Goal: Book appointment/travel/reservation

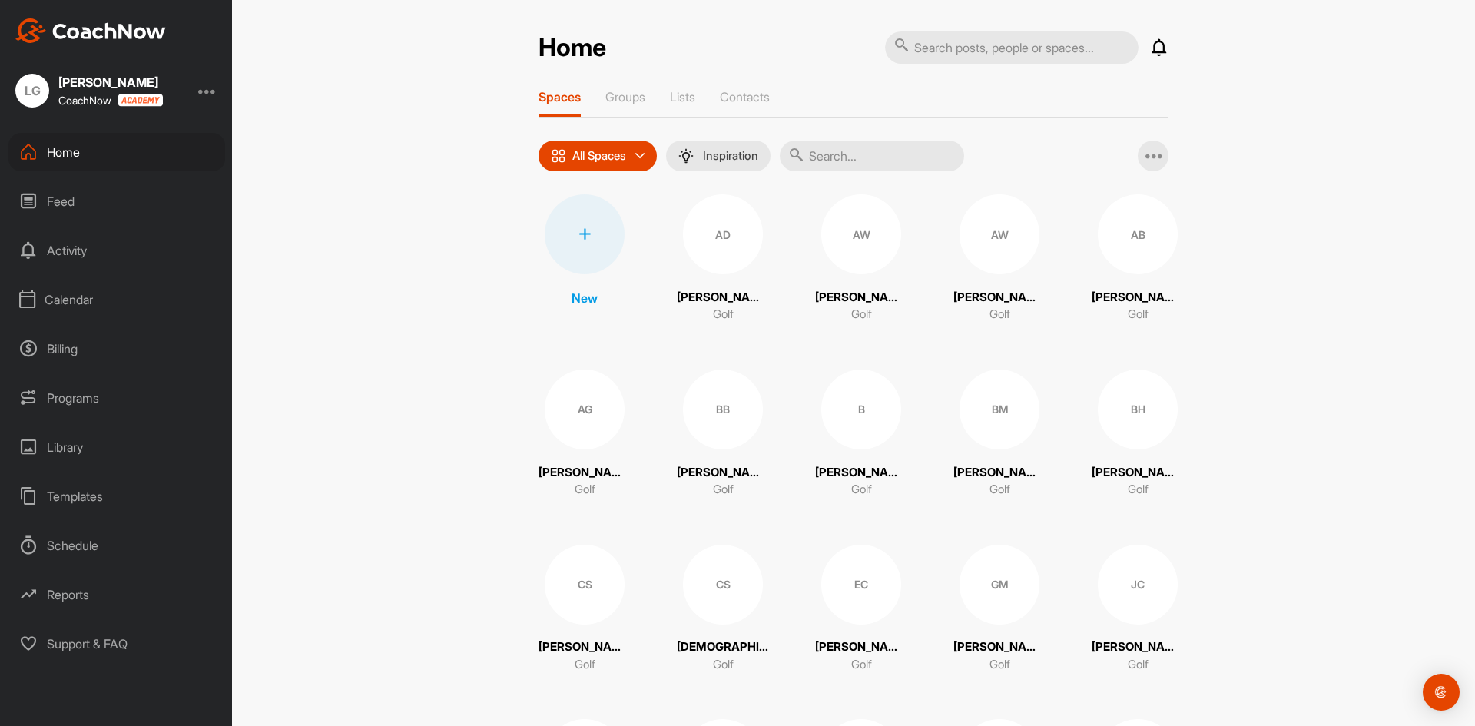
click at [87, 296] on div "Calendar" at bounding box center [116, 299] width 217 height 38
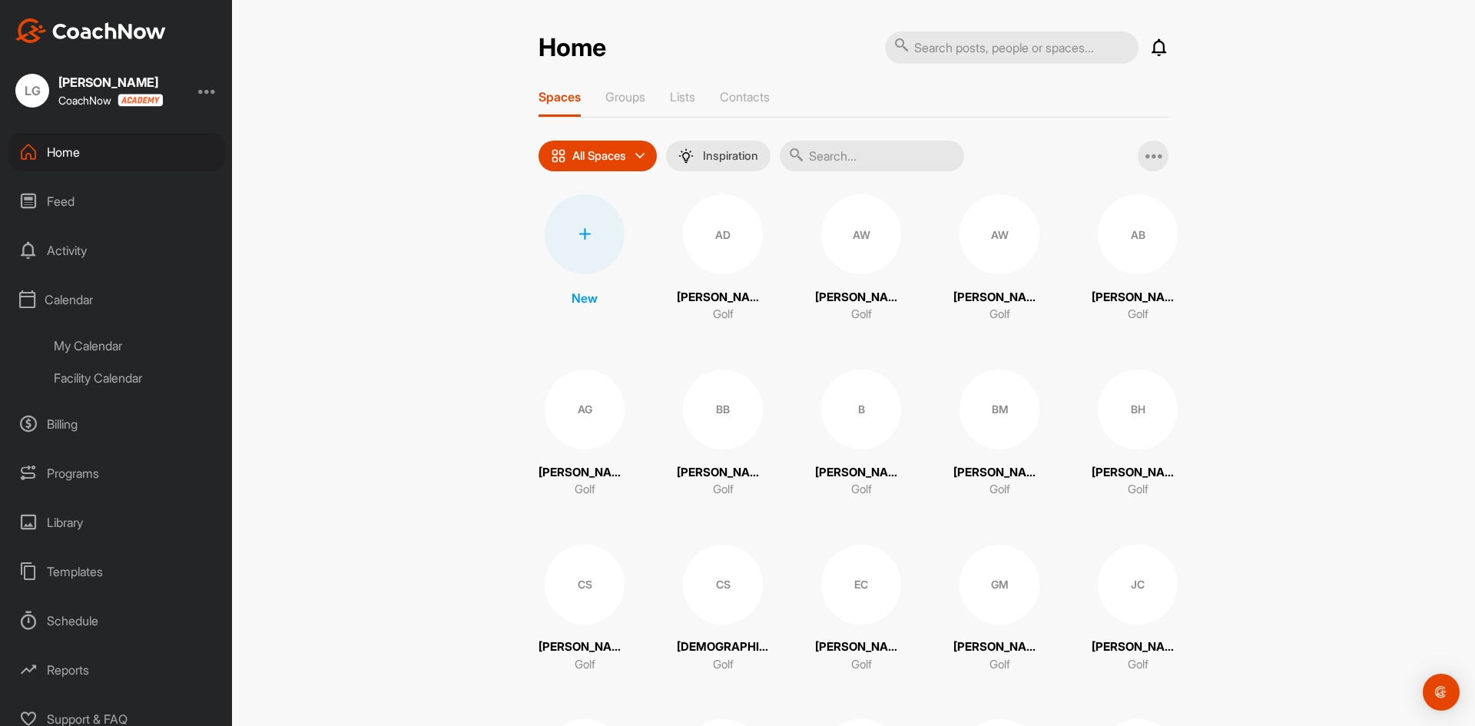
click at [96, 347] on div "My Calendar" at bounding box center [134, 346] width 182 height 32
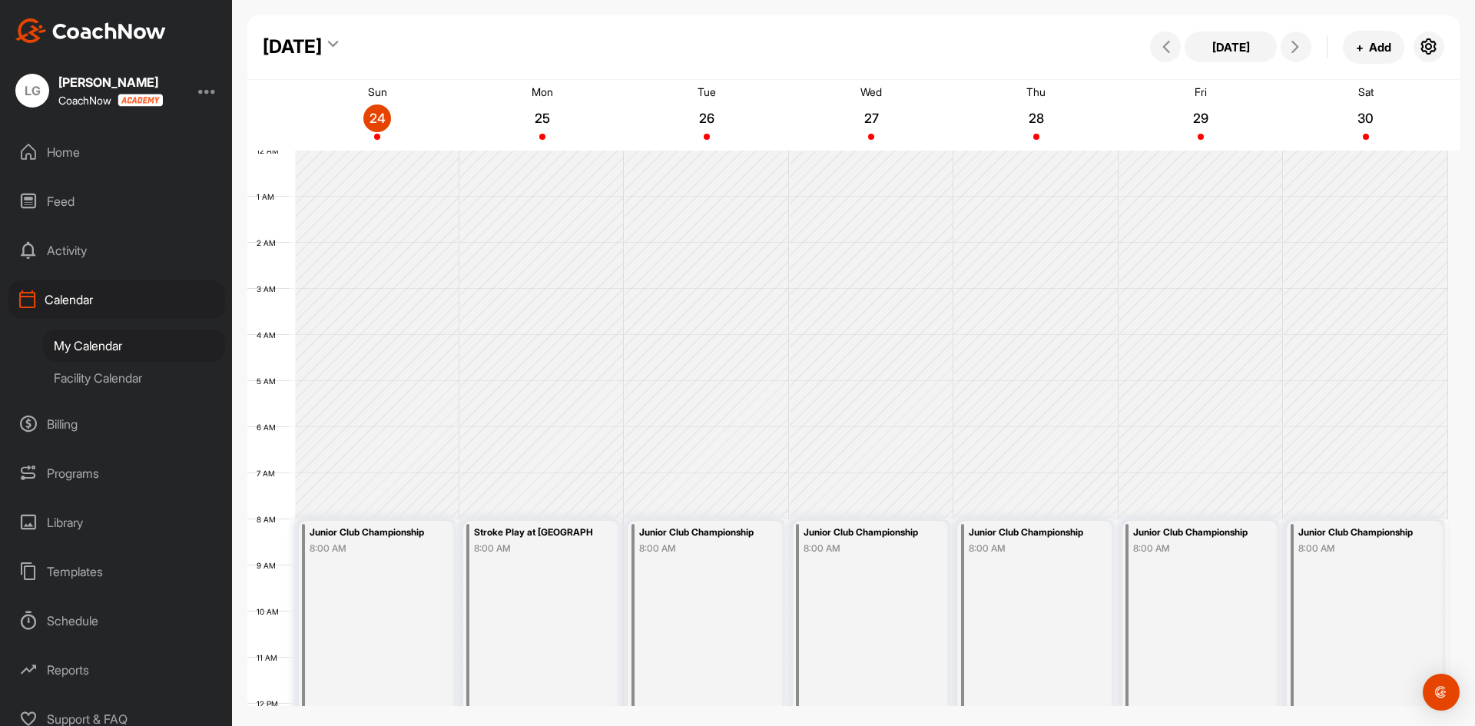
scroll to position [266, 0]
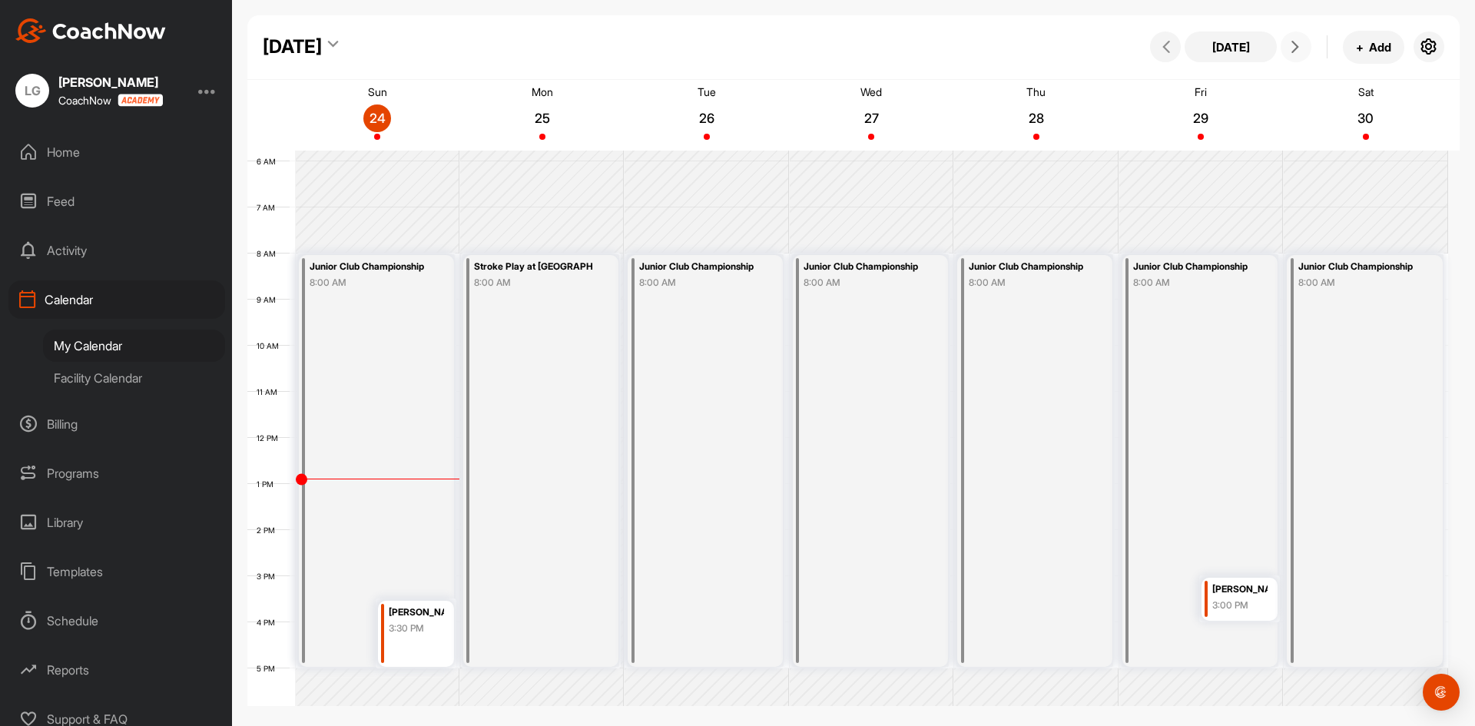
click at [1301, 44] on span at bounding box center [1296, 47] width 18 height 12
click at [1296, 42] on icon at bounding box center [1295, 47] width 12 height 12
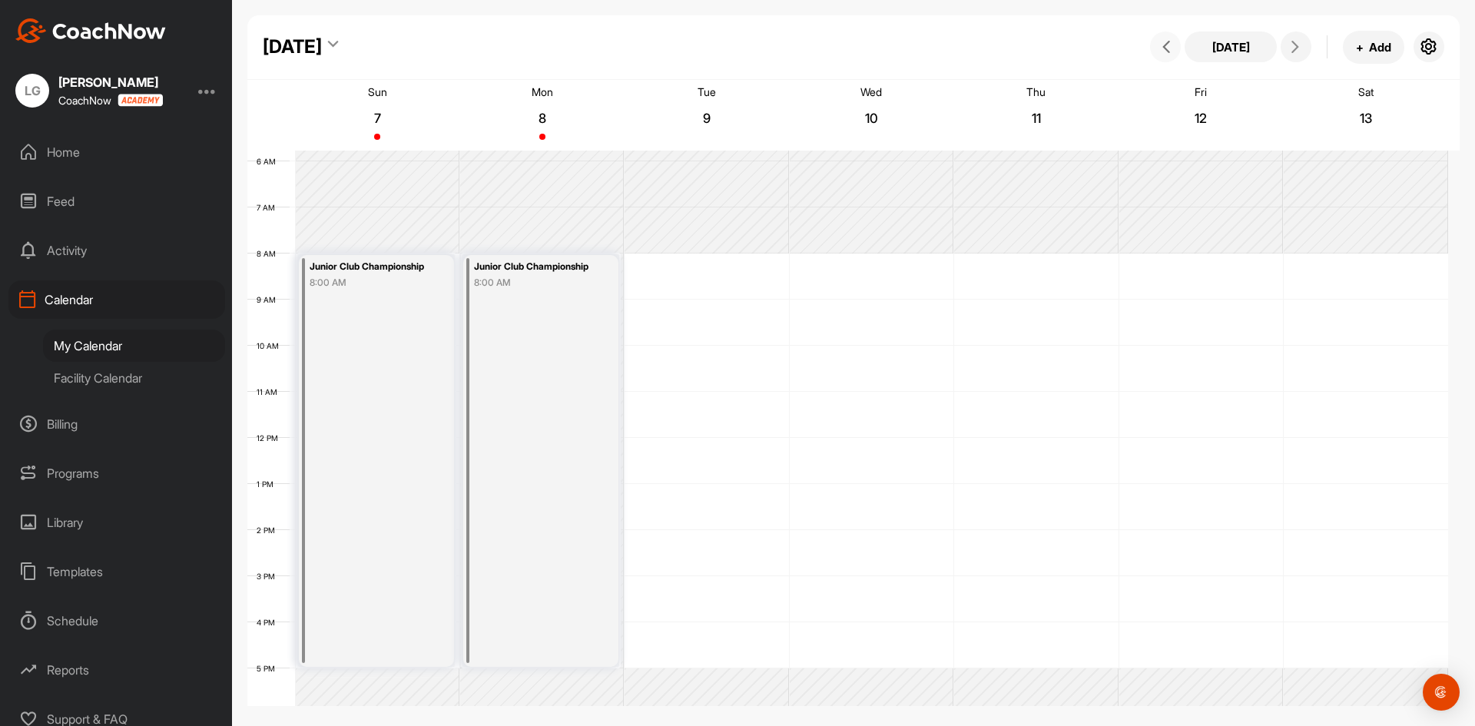
click at [1161, 51] on icon at bounding box center [1166, 47] width 12 height 12
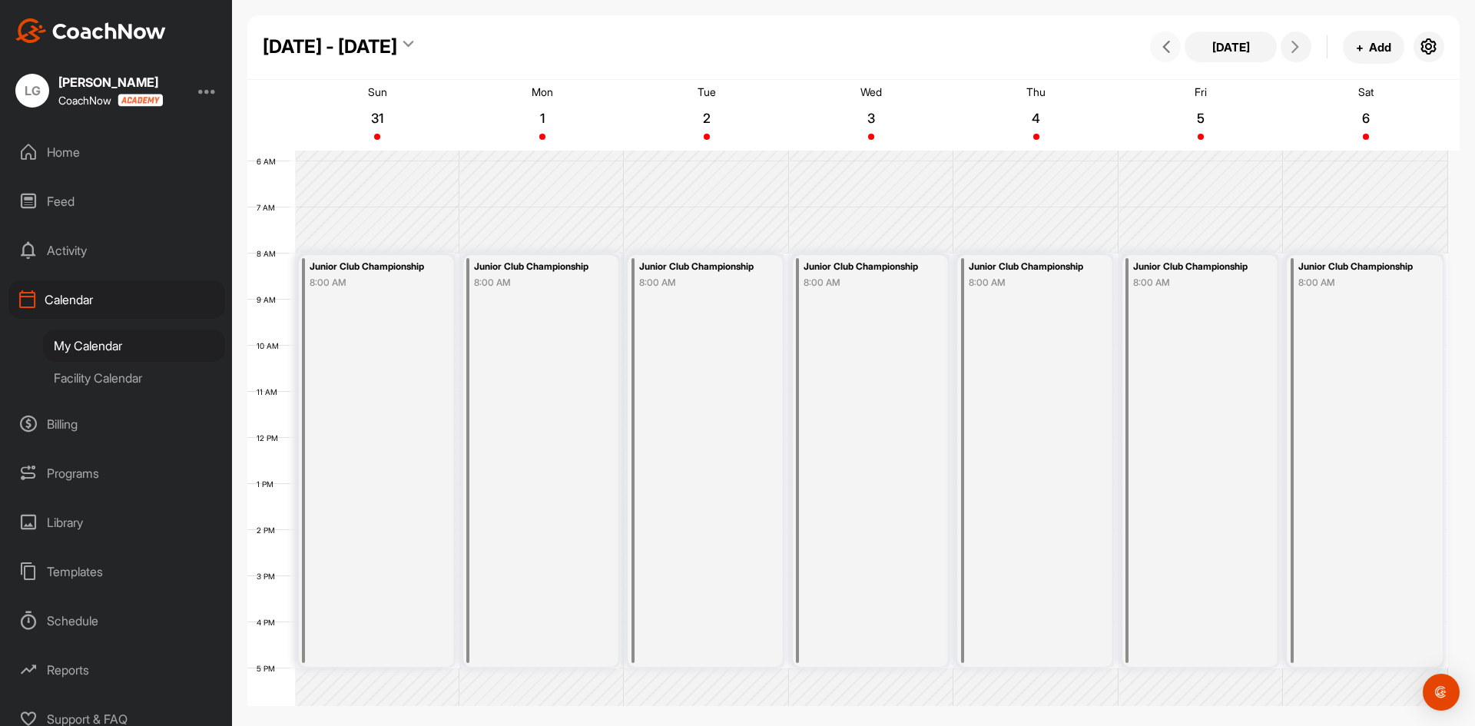
click at [1157, 46] on span at bounding box center [1165, 47] width 18 height 12
click at [696, 281] on div "8:00 AM" at bounding box center [698, 283] width 118 height 14
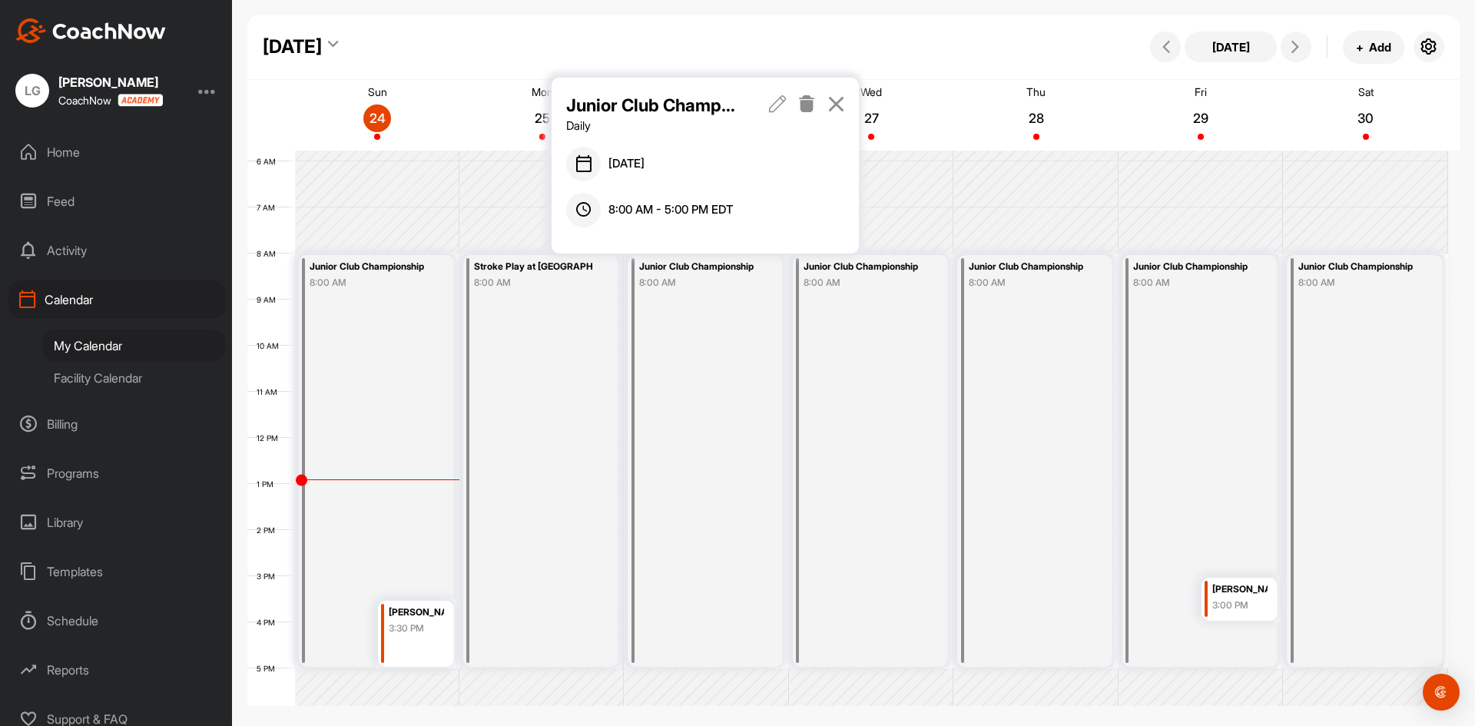
click at [774, 107] on icon at bounding box center [778, 103] width 18 height 17
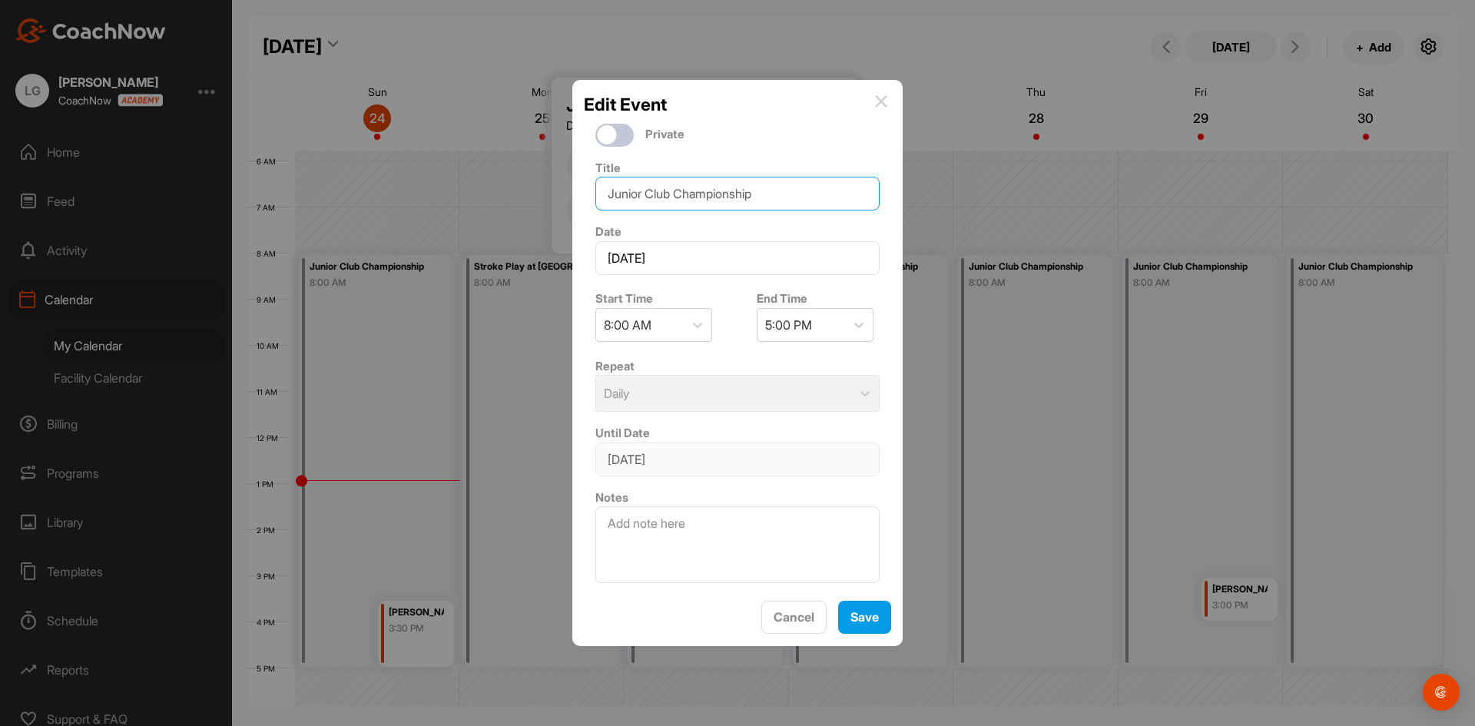
drag, startPoint x: 814, startPoint y: 184, endPoint x: 268, endPoint y: 183, distance: 546.1
click at [257, 184] on div "Edit Event Private Title Junior Club Championship Date [DATE] Start Time 8:00 A…" at bounding box center [737, 363] width 1475 height 726
type input "N"
type input "Unavailable"
click at [868, 627] on button "Save" at bounding box center [864, 617] width 53 height 33
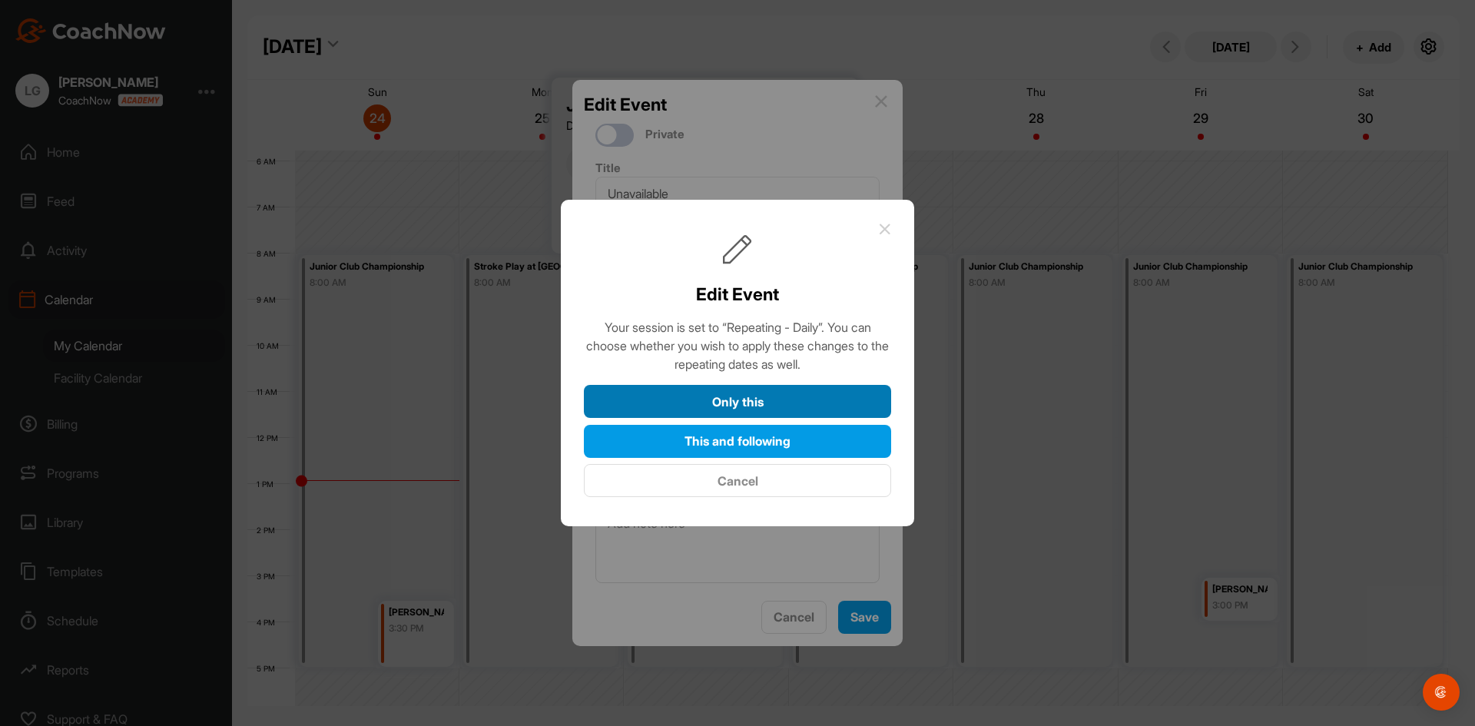
click at [829, 393] on button "Only this" at bounding box center [737, 401] width 307 height 33
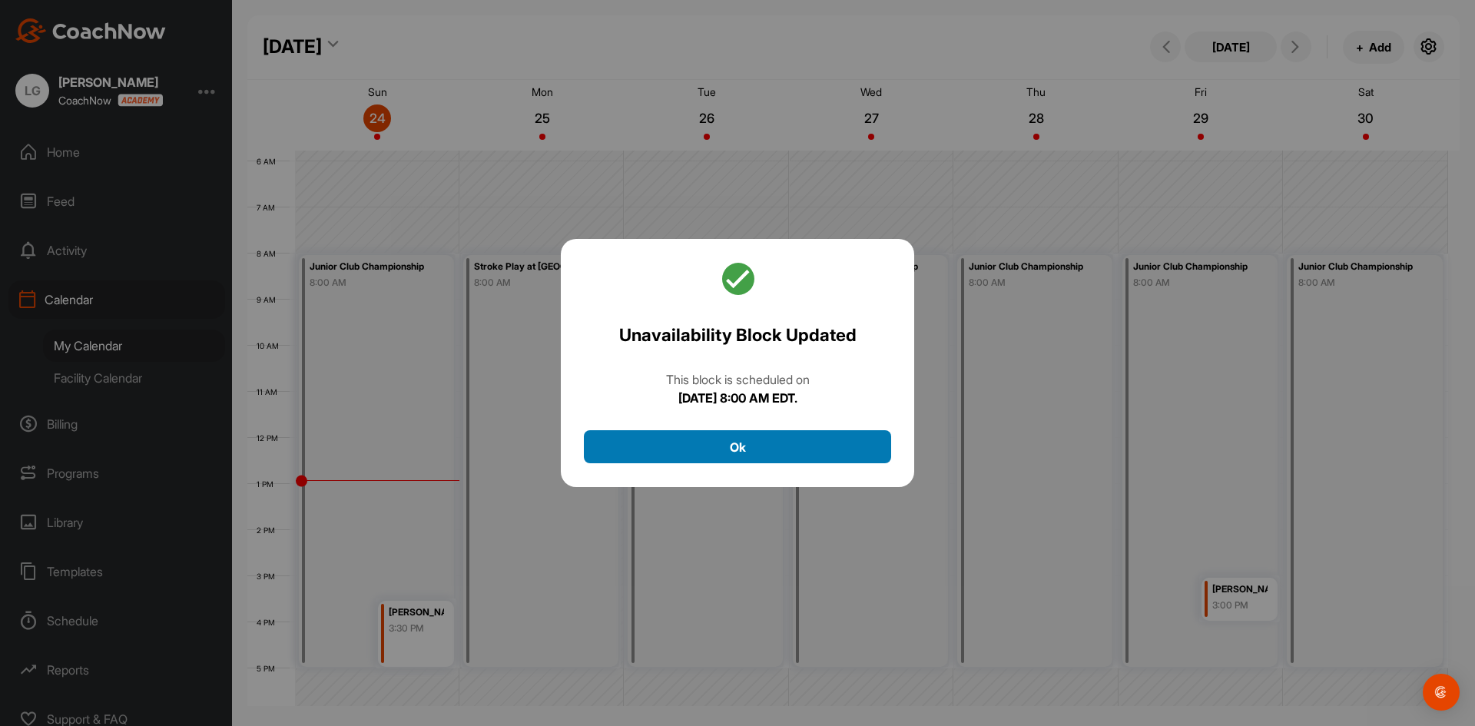
click at [793, 443] on button "Ok" at bounding box center [737, 446] width 307 height 33
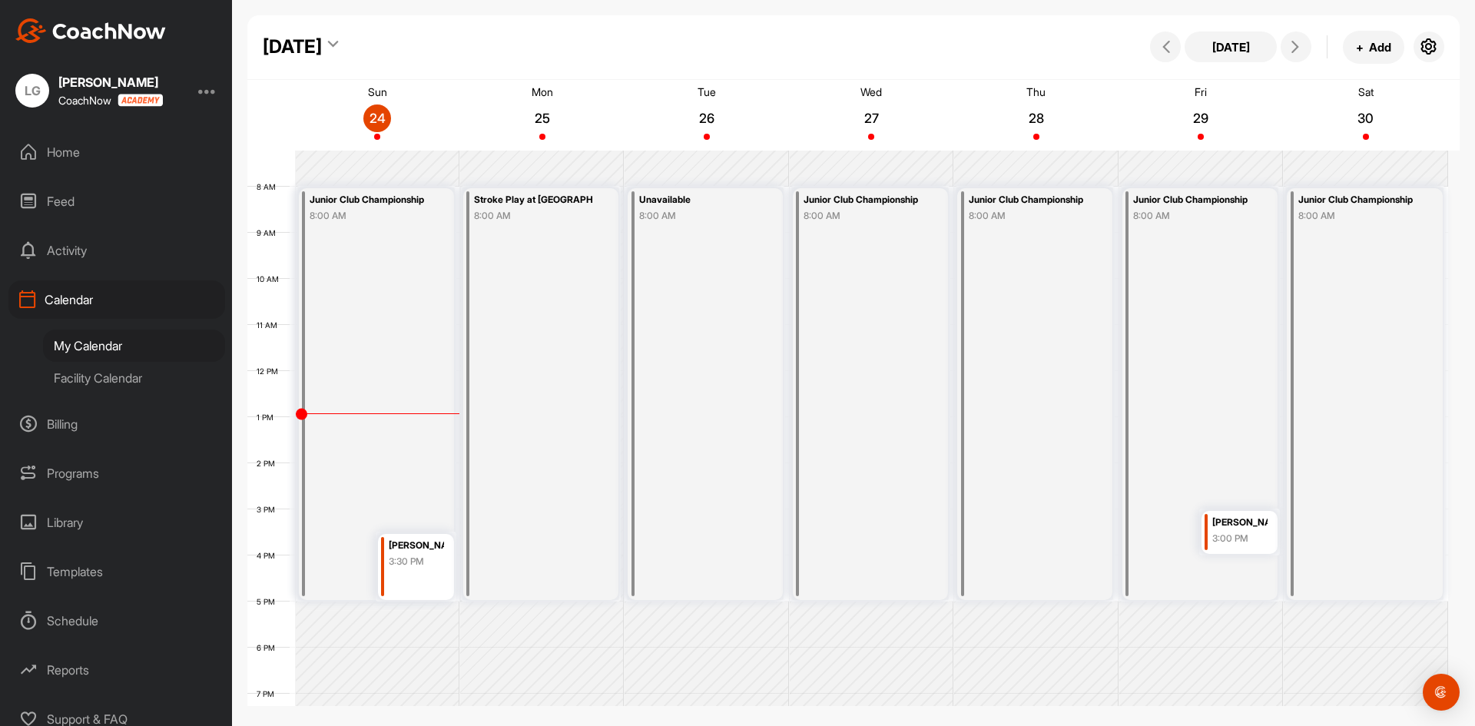
scroll to position [419, 0]
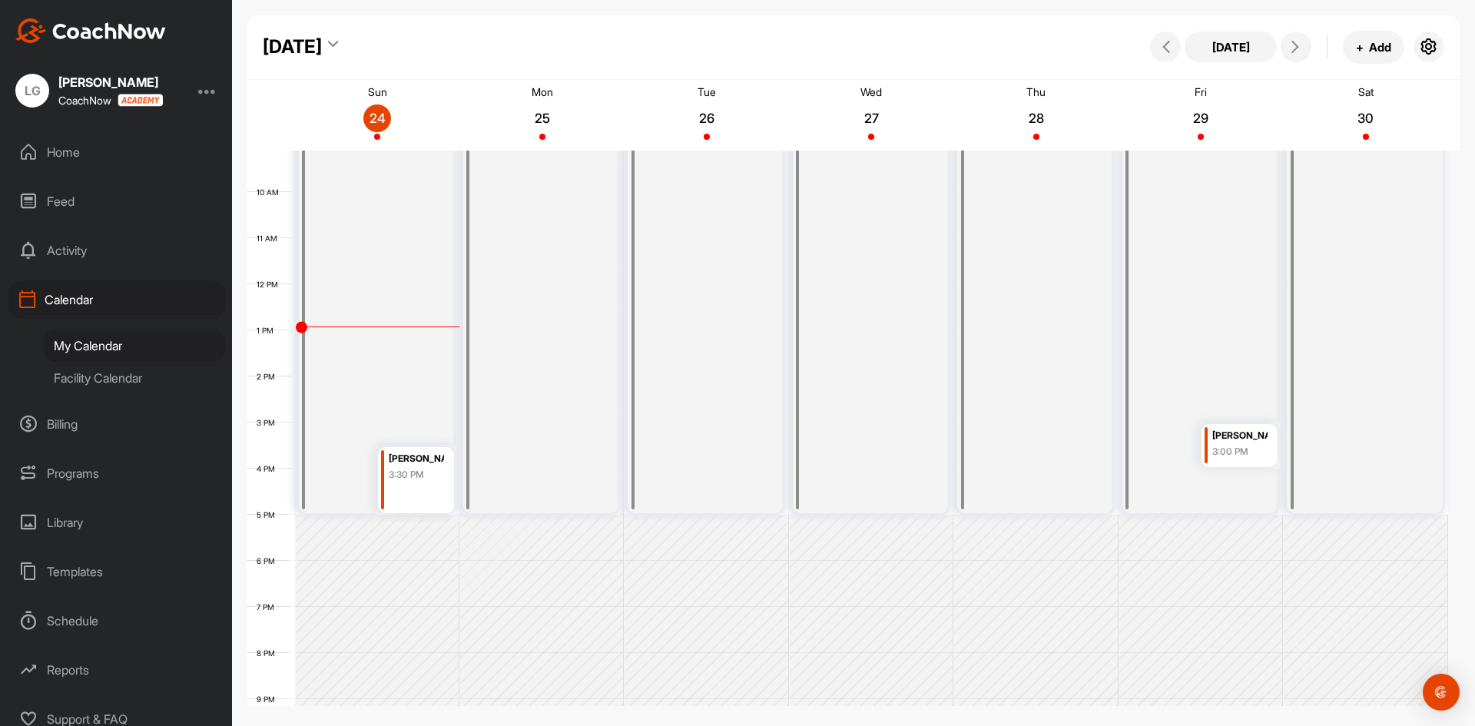
click at [419, 460] on div "[PERSON_NAME]" at bounding box center [416, 459] width 55 height 18
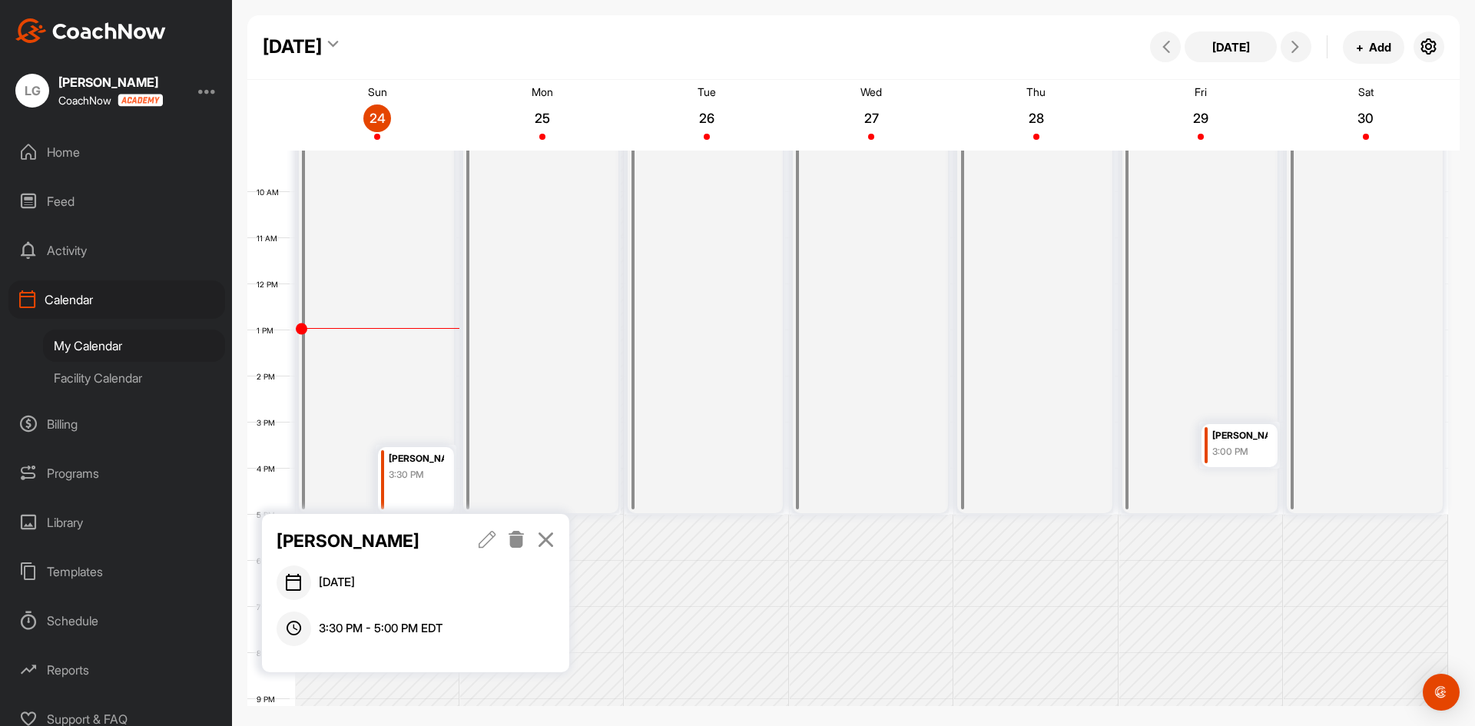
click at [548, 532] on icon at bounding box center [546, 539] width 18 height 17
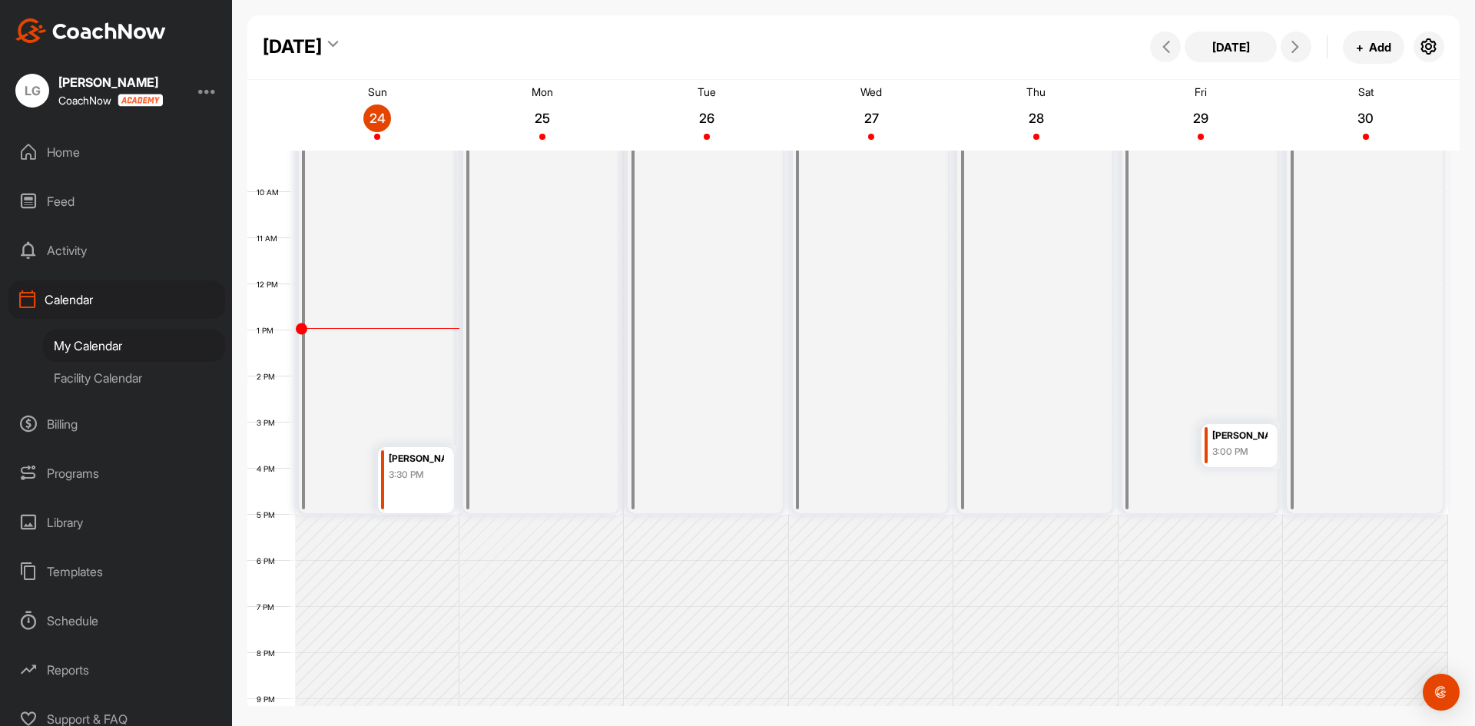
scroll to position [266, 0]
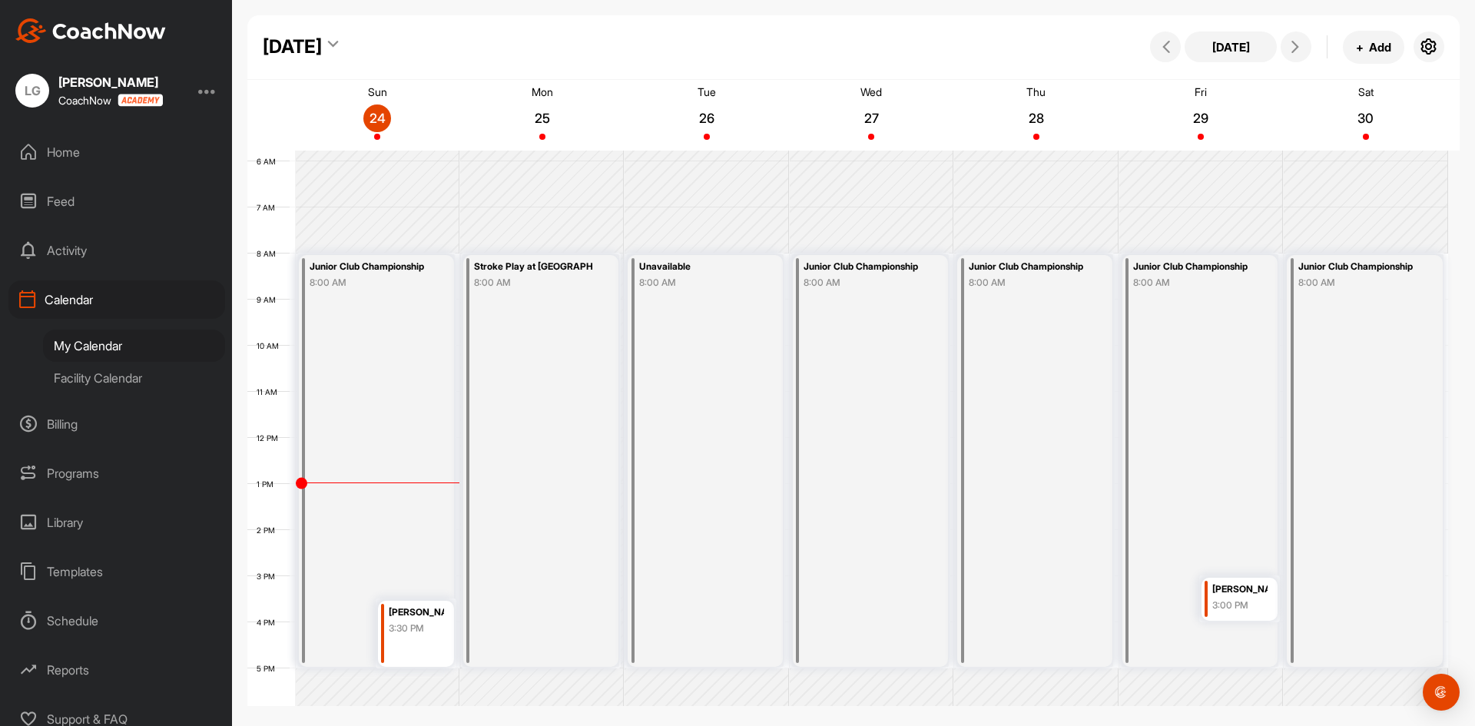
click at [432, 618] on div "[PERSON_NAME]" at bounding box center [416, 613] width 55 height 18
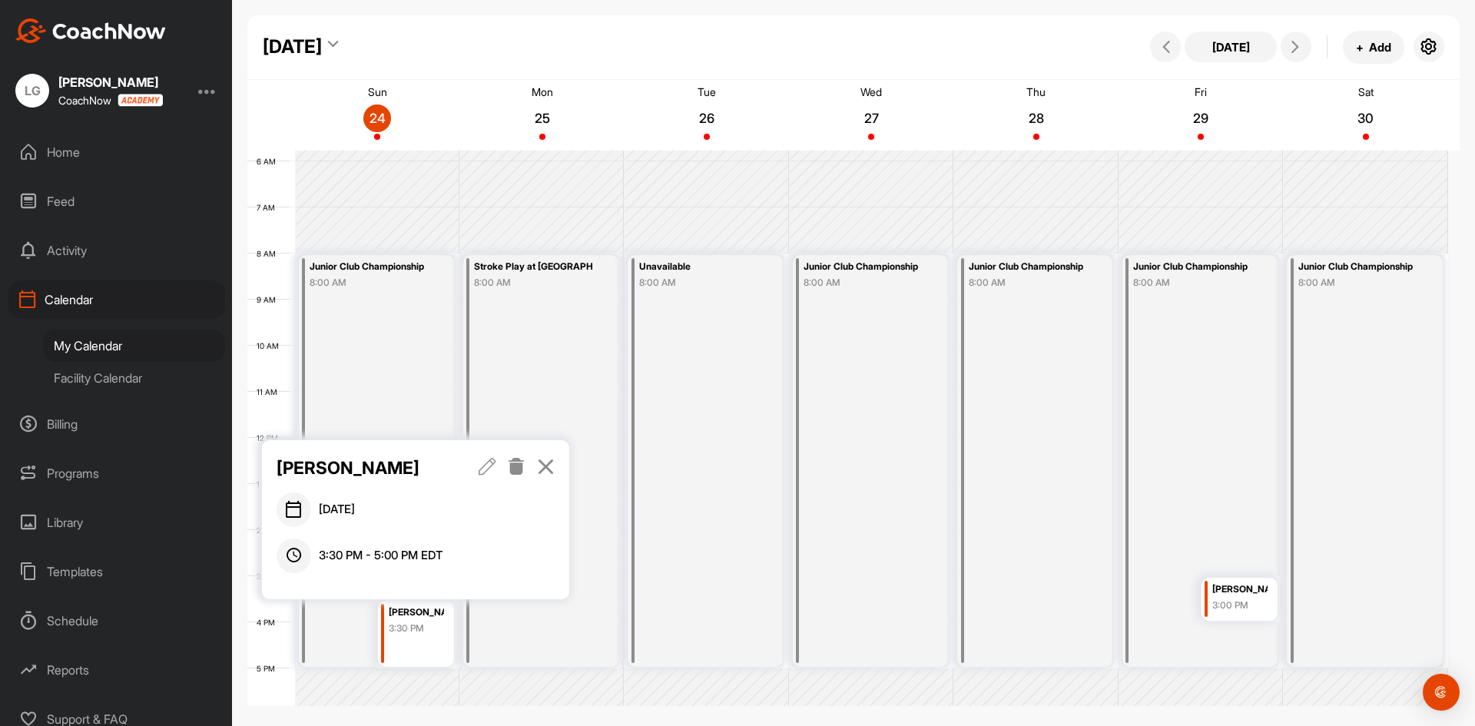
click at [520, 462] on icon at bounding box center [517, 466] width 18 height 17
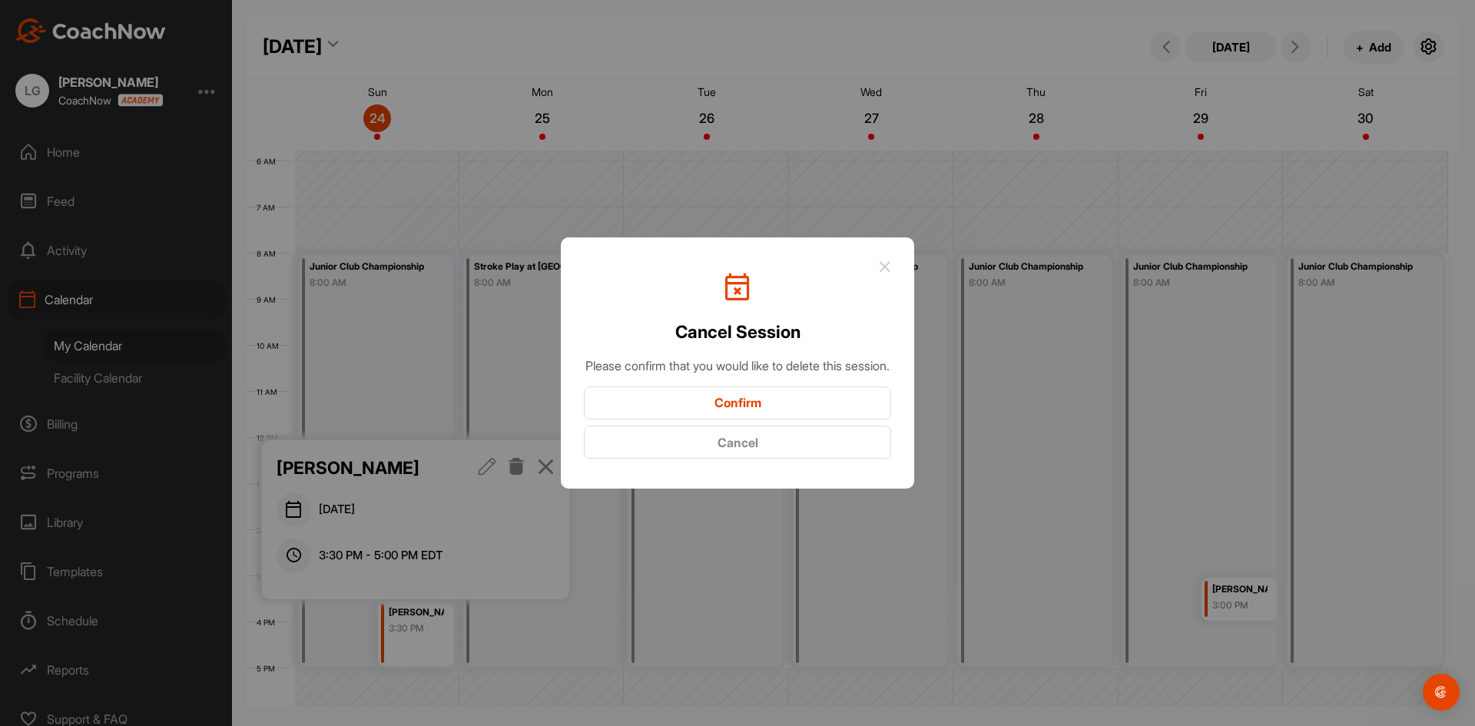
click at [788, 413] on button "Confirm" at bounding box center [737, 402] width 307 height 33
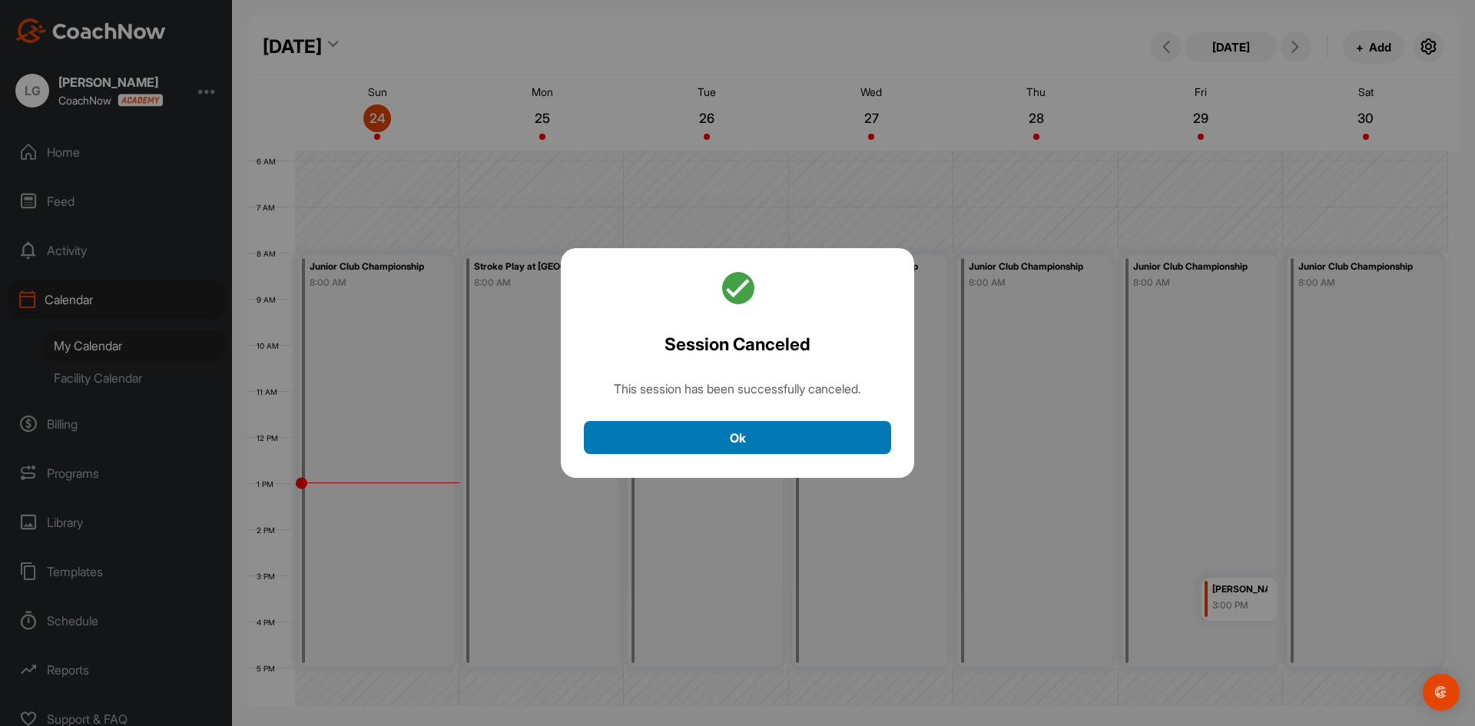
click at [774, 432] on button "Ok" at bounding box center [737, 437] width 307 height 33
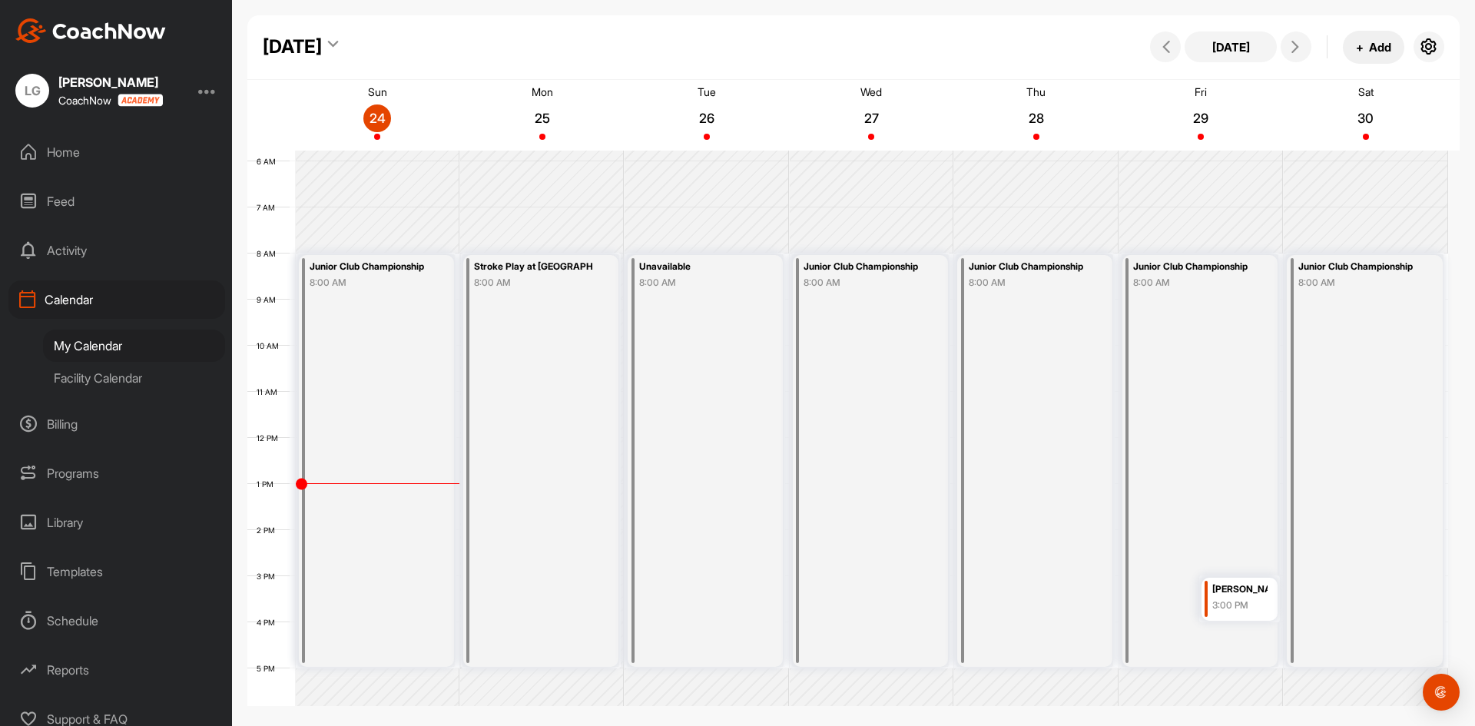
click at [1352, 43] on button "+ Add" at bounding box center [1373, 47] width 61 height 33
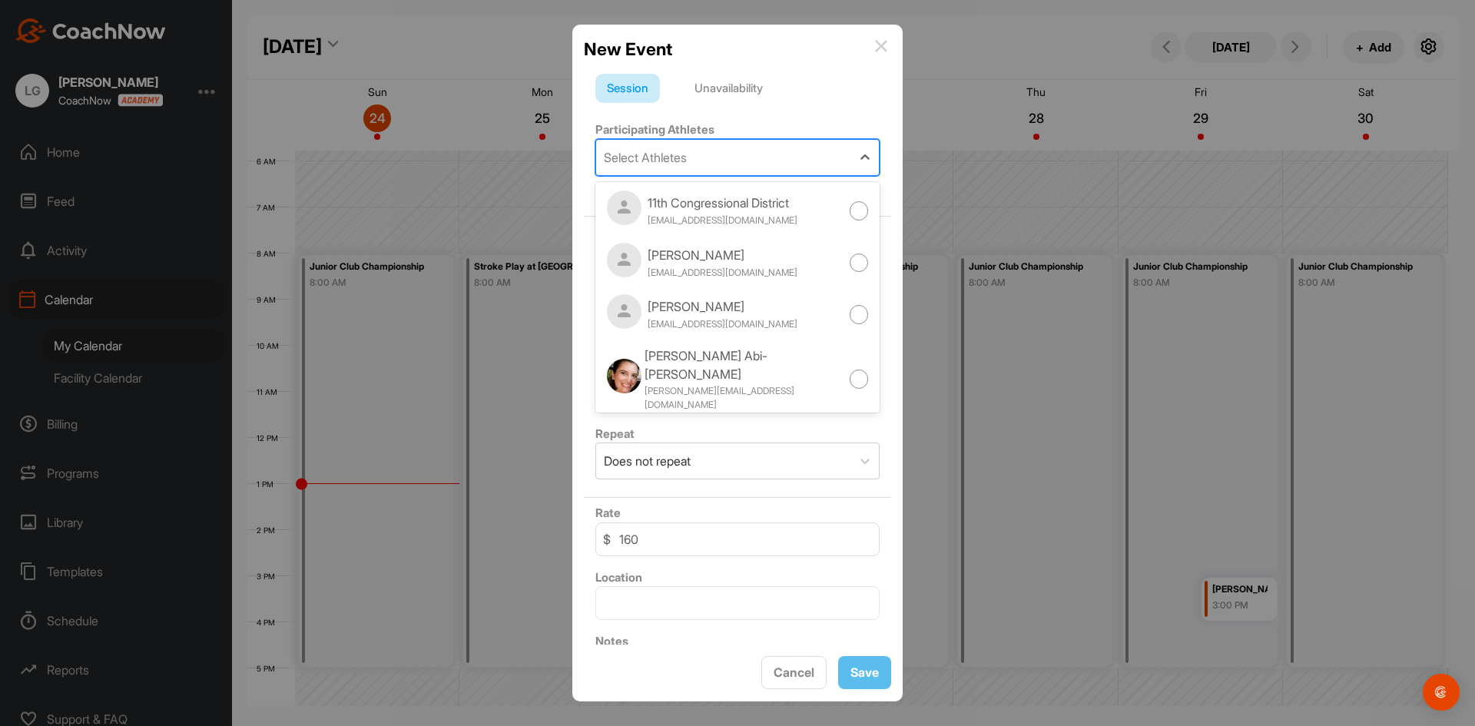
click at [759, 154] on div "Select Athletes" at bounding box center [723, 157] width 255 height 35
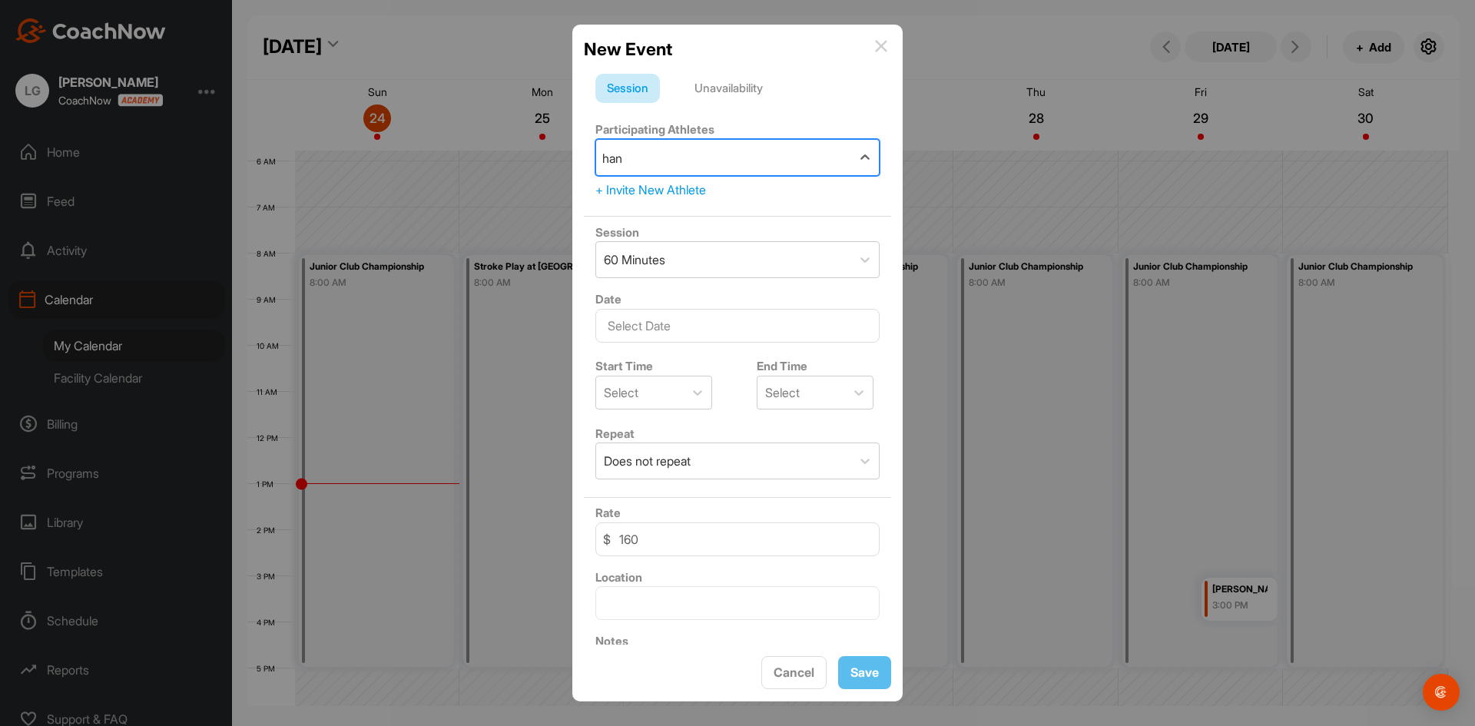
type input "hans"
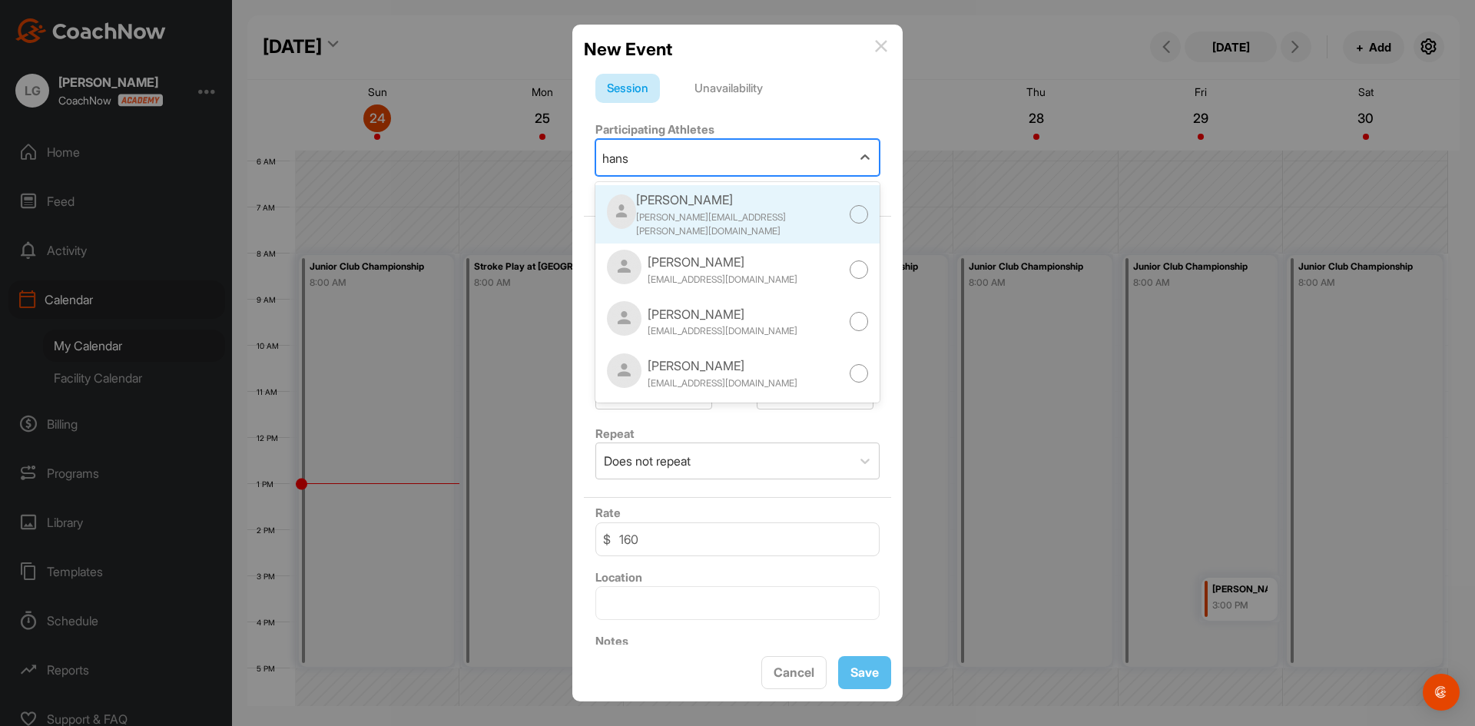
click at [850, 210] on div at bounding box center [859, 214] width 19 height 19
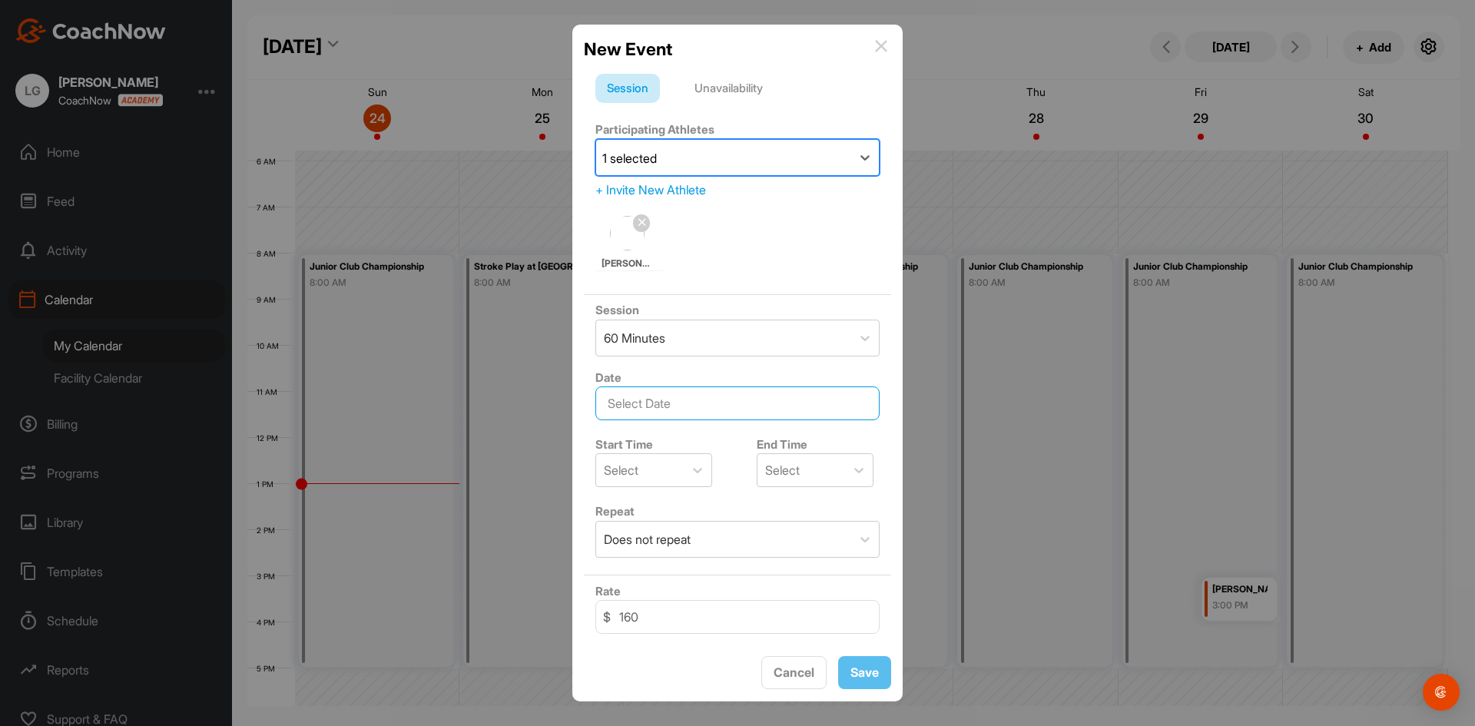
click at [716, 407] on input "text" at bounding box center [737, 403] width 284 height 34
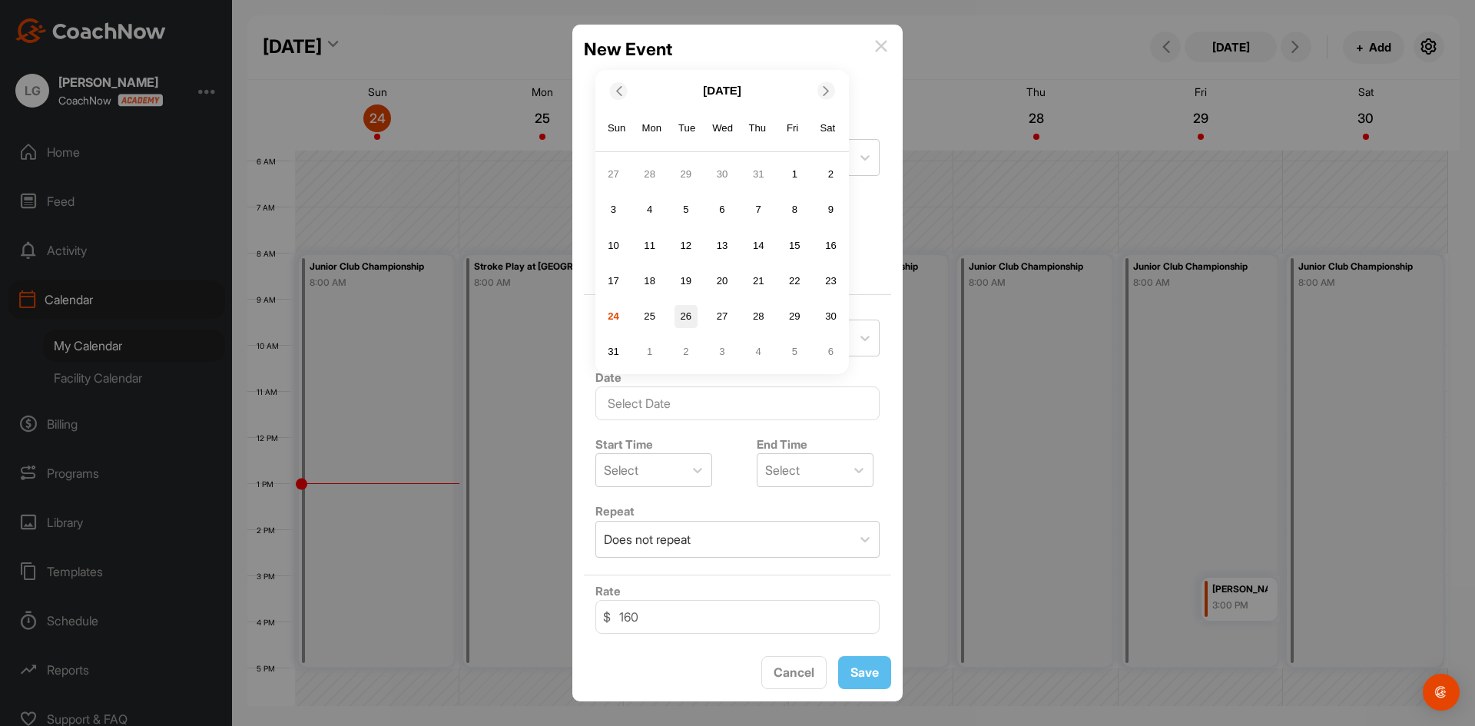
click at [689, 318] on div "26" at bounding box center [685, 316] width 23 height 23
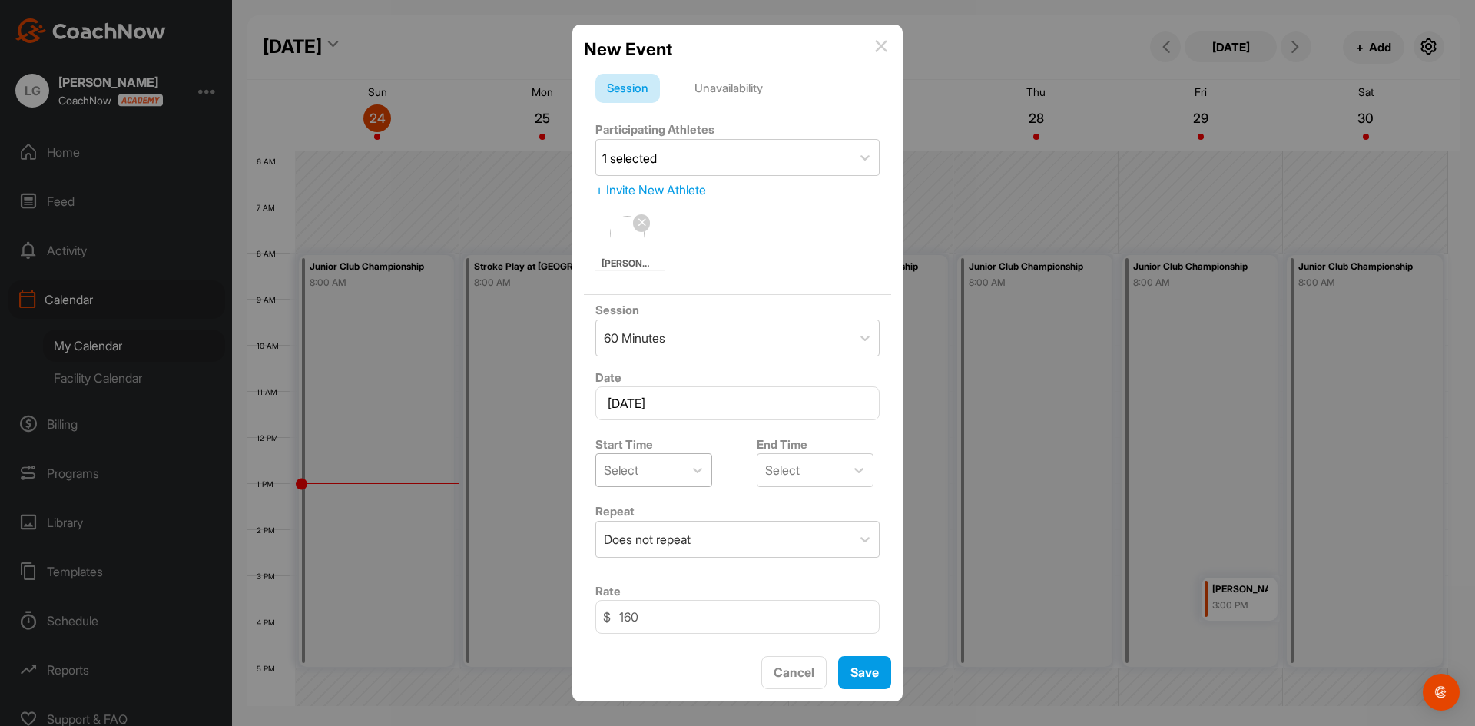
click at [680, 461] on div "Select" at bounding box center [640, 470] width 88 height 32
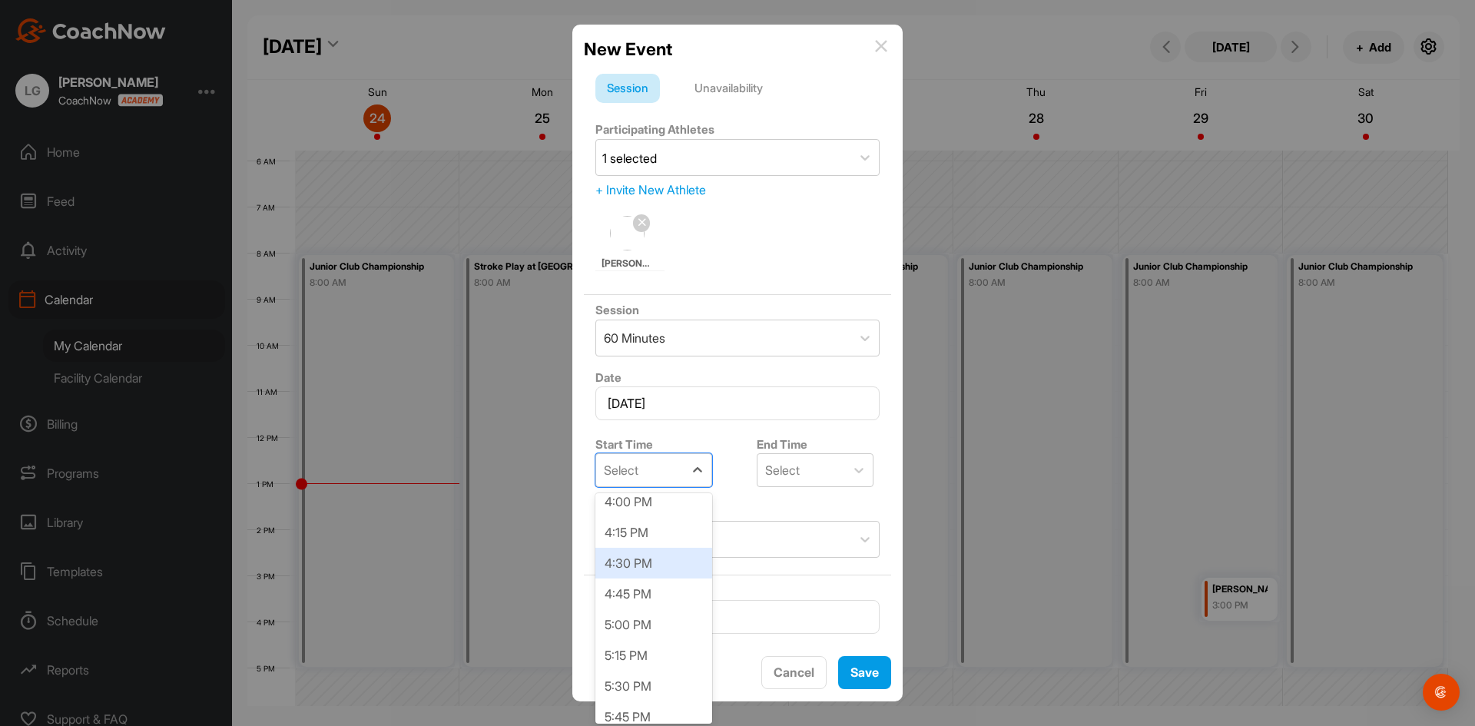
scroll to position [1997, 0]
click at [631, 605] on div "5:00 PM" at bounding box center [653, 603] width 117 height 31
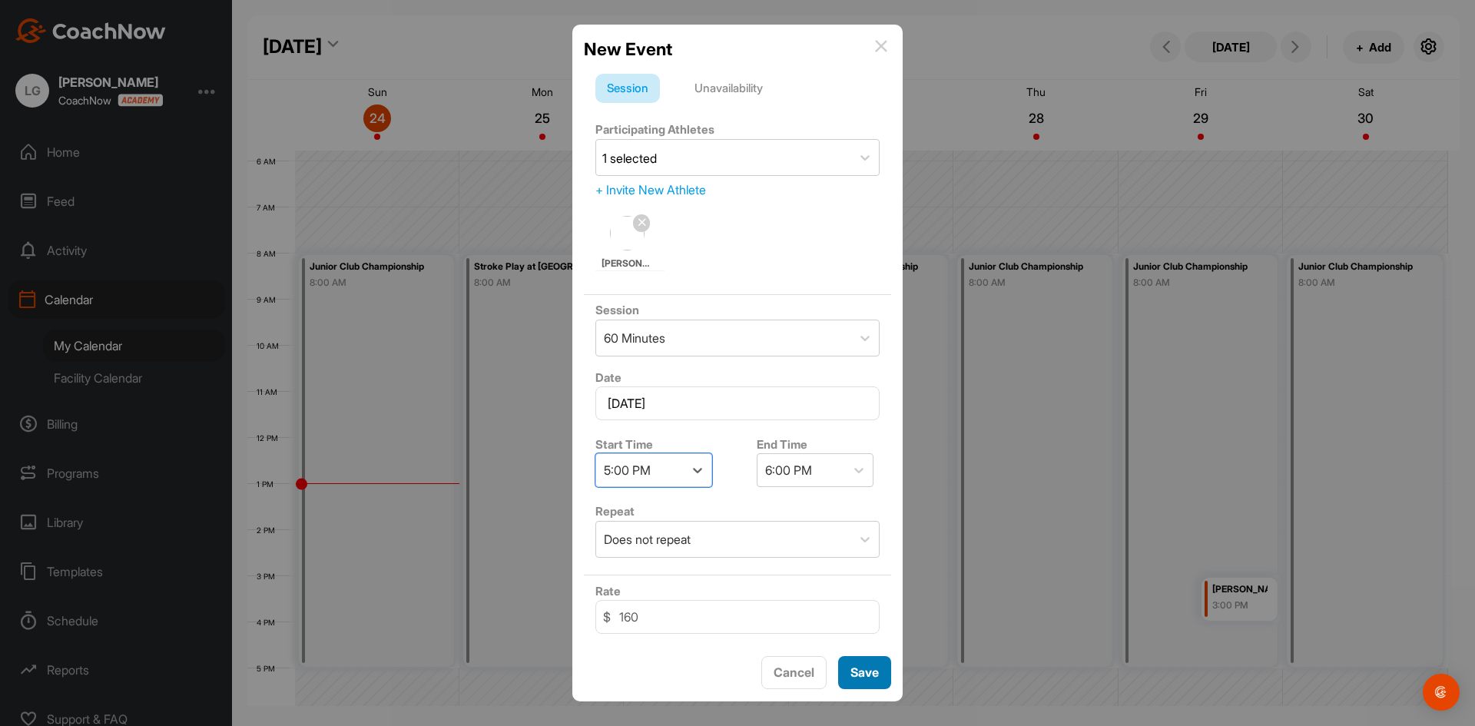
click at [865, 669] on button "Save" at bounding box center [864, 672] width 53 height 33
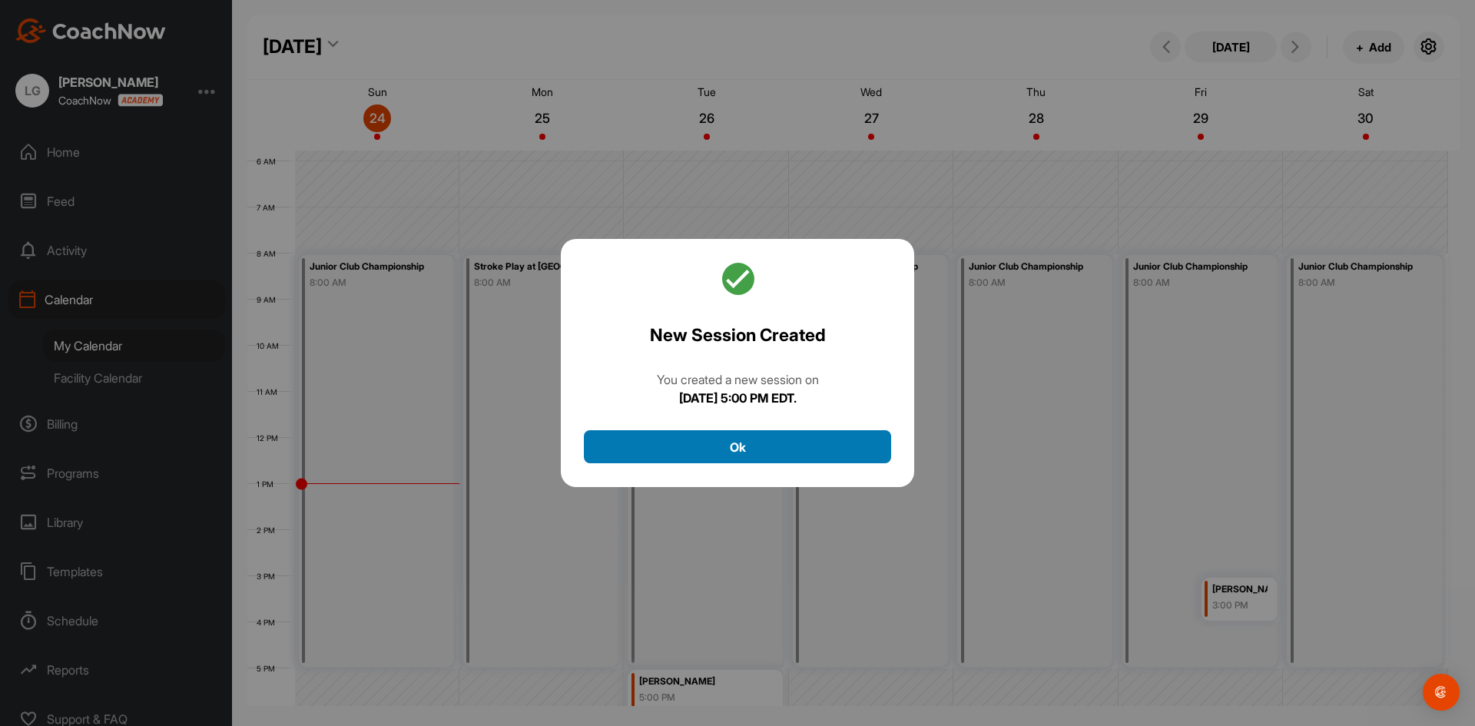
click at [790, 434] on button "Ok" at bounding box center [737, 446] width 307 height 33
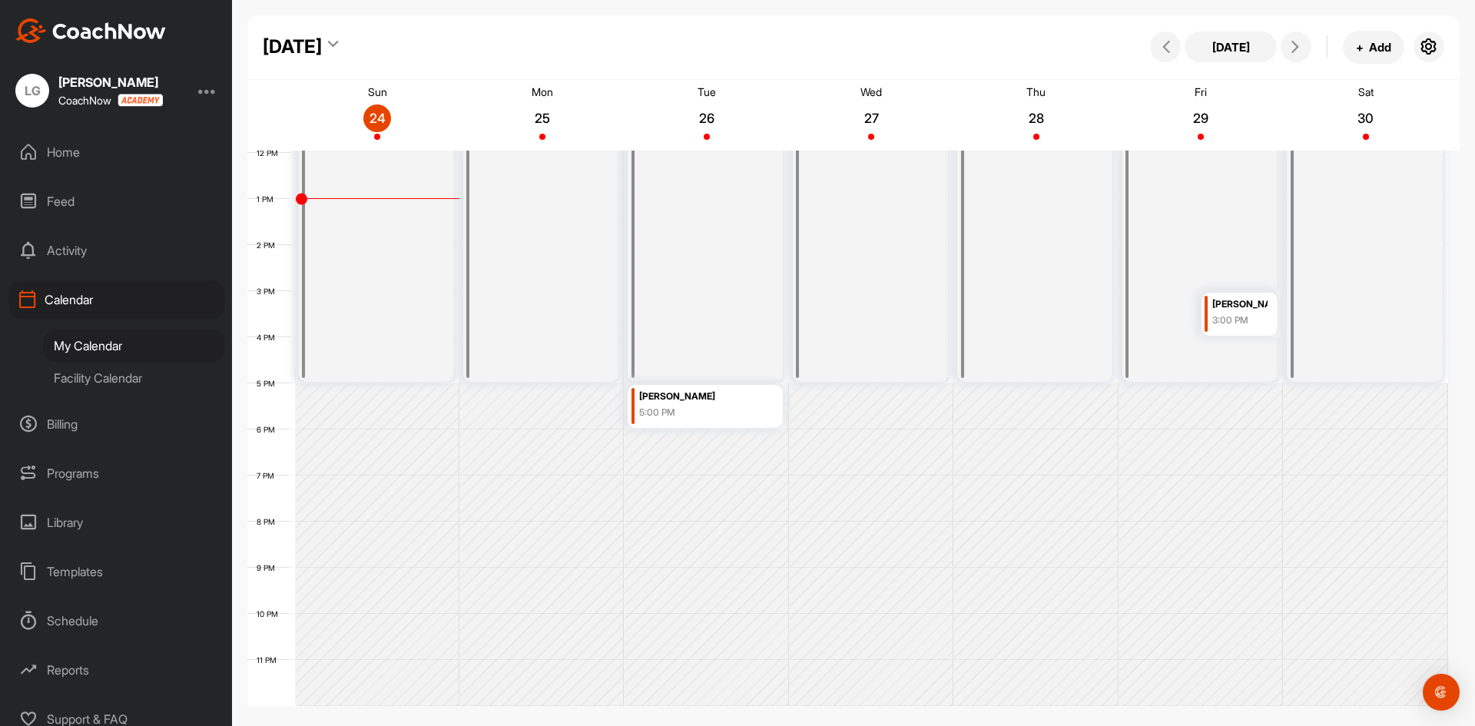
scroll to position [397, 0]
